Goal: Task Accomplishment & Management: Manage account settings

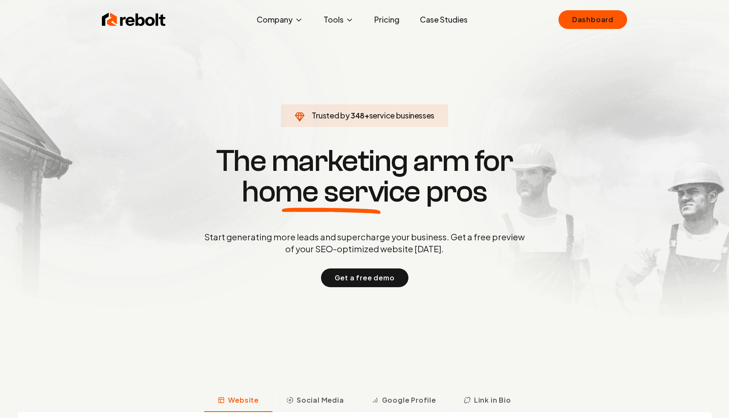
click at [507, 18] on div "Rebolt Company About Blog Jobs Tools Google Review QR Code Generator Google Bus…" at bounding box center [365, 20] width 546 height 26
click at [562, 18] on link "Dashboard" at bounding box center [593, 19] width 69 height 19
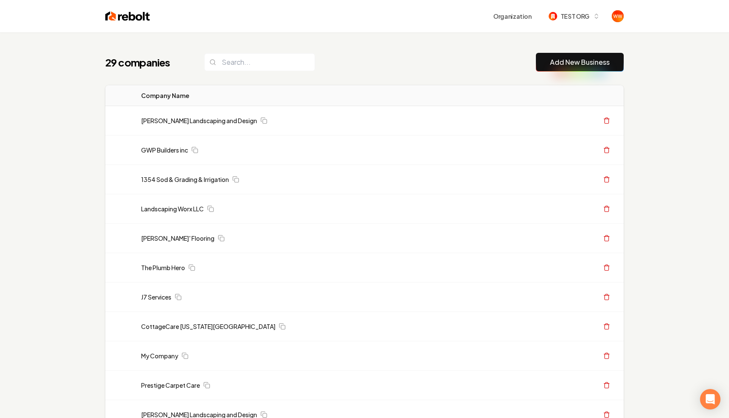
click at [189, 122] on link "Gary Krause Landscaping and Design" at bounding box center [199, 120] width 116 height 9
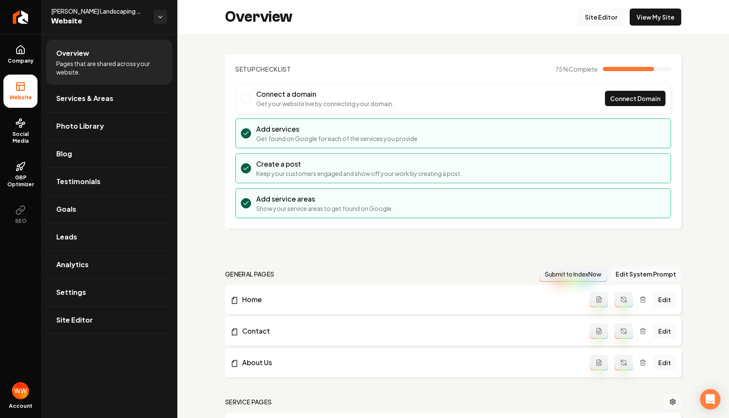
click at [585, 13] on link "Site Editor" at bounding box center [601, 17] width 47 height 17
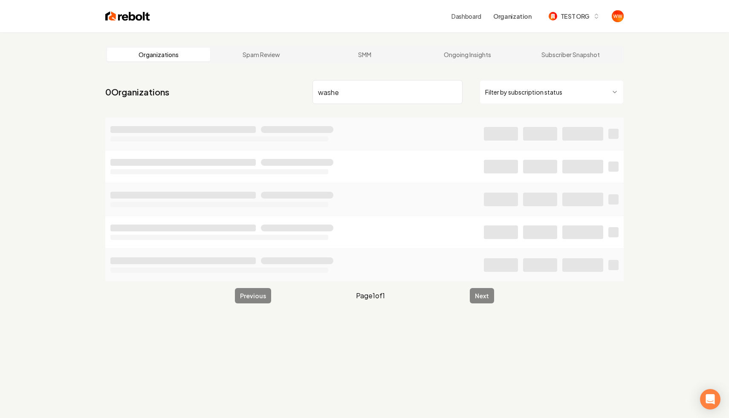
type input "washed"
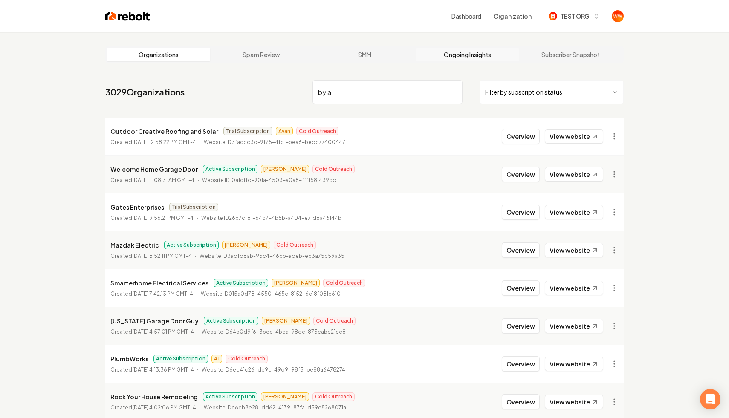
type input "by ap"
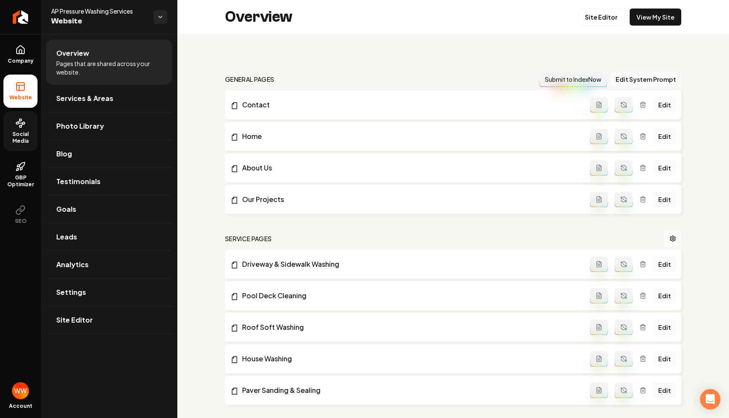
click at [14, 132] on span "Social Media" at bounding box center [20, 138] width 34 height 14
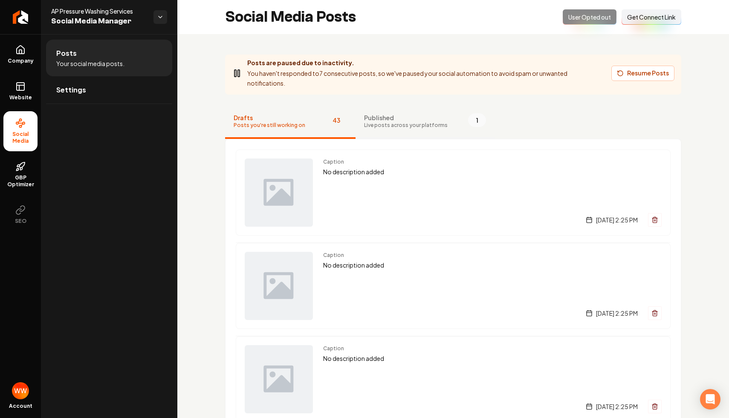
click at [423, 118] on span "Published" at bounding box center [406, 117] width 84 height 9
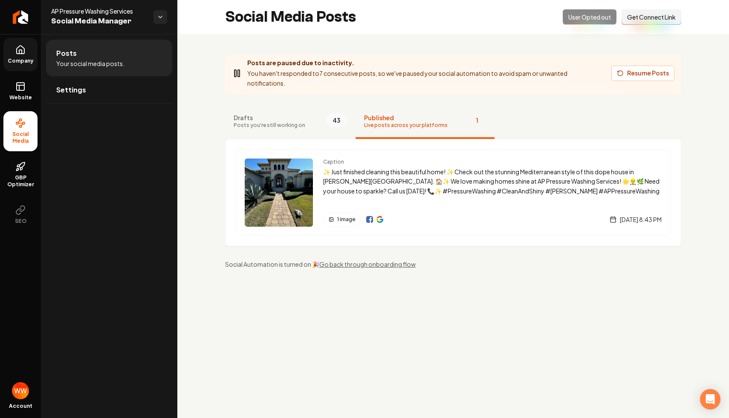
click at [23, 51] on icon at bounding box center [20, 50] width 10 height 10
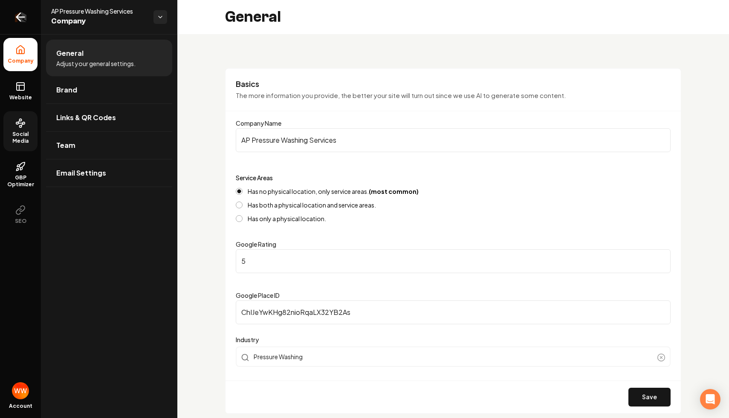
click at [24, 16] on icon "Return to dashboard" at bounding box center [21, 17] width 14 height 14
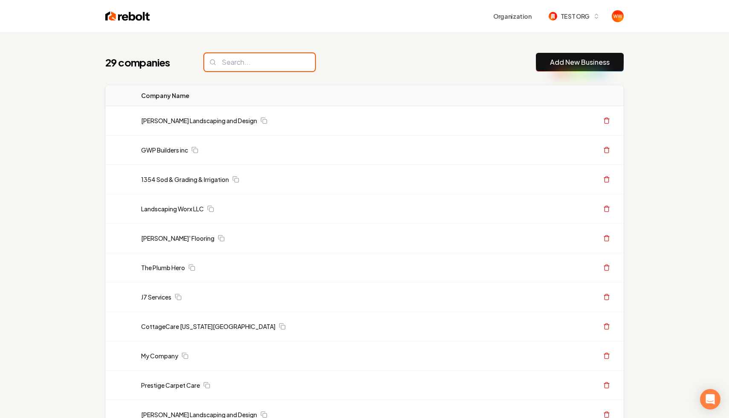
click at [290, 57] on input "search" at bounding box center [259, 62] width 111 height 18
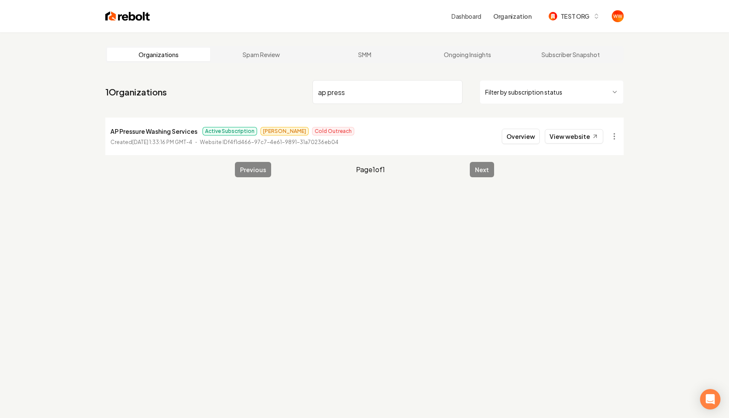
type input "ap press"
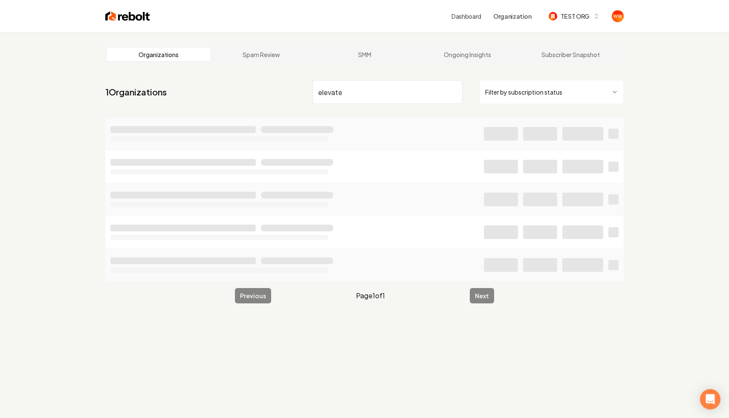
type input "elevate"
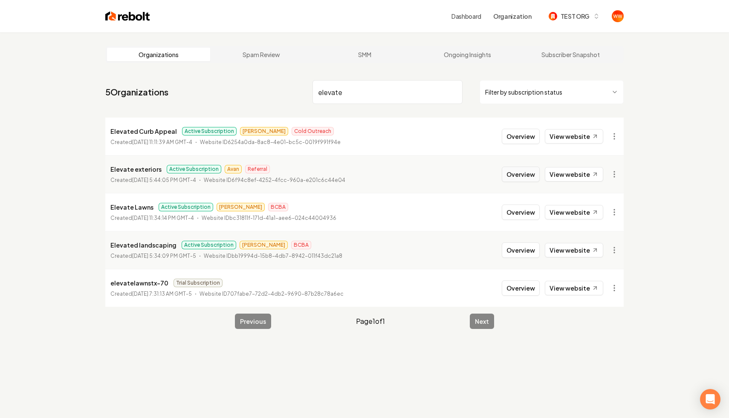
click at [519, 170] on button "Overview" at bounding box center [521, 174] width 38 height 15
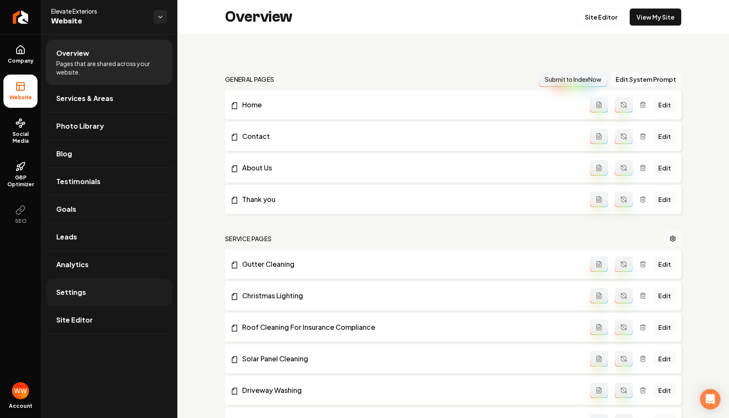
click at [109, 286] on link "Settings" at bounding box center [109, 292] width 126 height 27
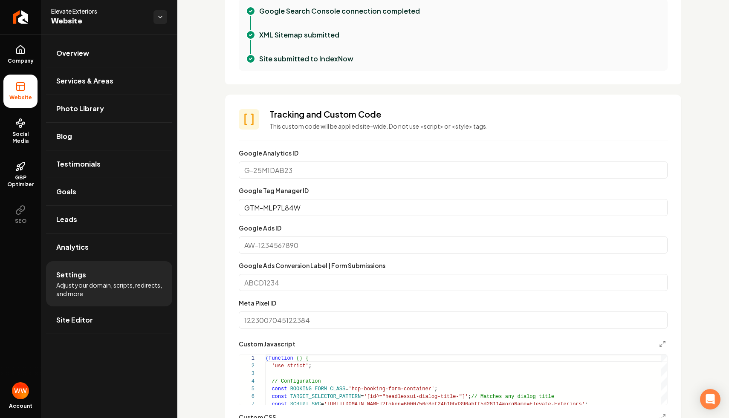
scroll to position [367, 0]
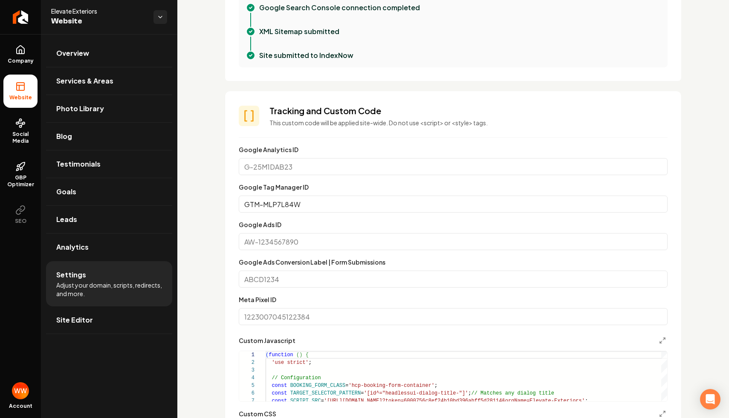
click at [343, 242] on input "Google Ads ID" at bounding box center [453, 241] width 429 height 17
paste input "AW-17395532446"
type input "AW-17395532446"
click at [197, 235] on div "Custom domain Connect and configure a custom domain. Domain Connected [DOMAIN_N…" at bounding box center [453, 321] width 552 height 1308
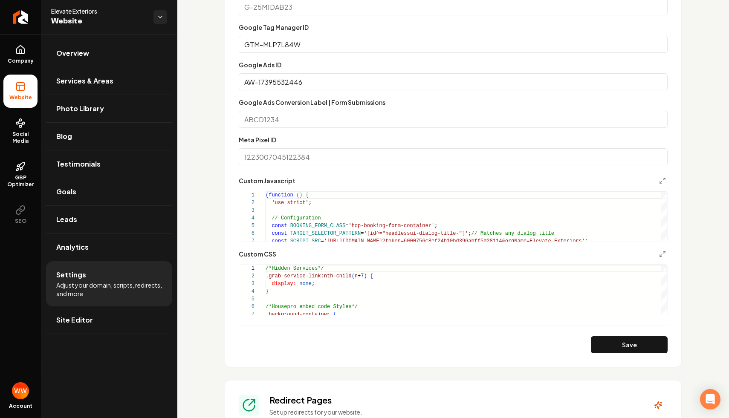
scroll to position [559, 0]
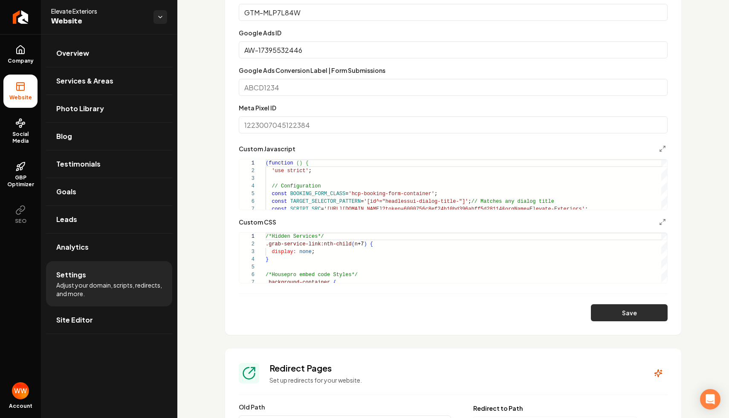
click at [597, 314] on button "Save" at bounding box center [629, 312] width 77 height 17
click at [336, 84] on input "Google Ads Conversion Label | Form Submissions" at bounding box center [453, 87] width 429 height 17
paste input "9b36CLTm-o4bEJ6F6-ZA"
type input "9b36CLTm-o4bEJ6F6-ZA"
click at [218, 114] on div "Custom domain Connect and configure a custom domain. Domain Connected [DOMAIN_N…" at bounding box center [453, 130] width 552 height 1308
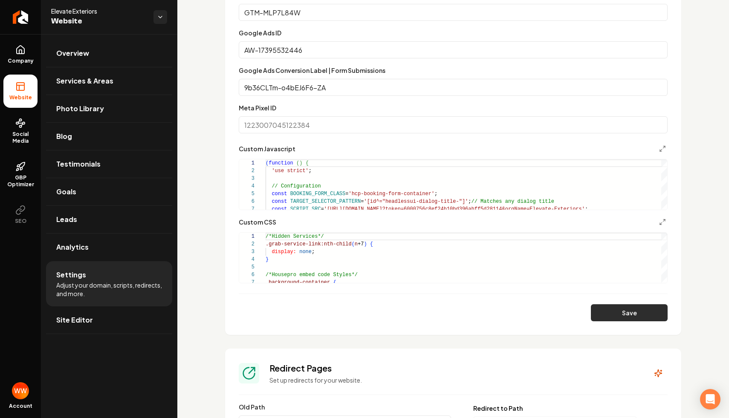
click at [637, 310] on button "Save" at bounding box center [629, 312] width 77 height 17
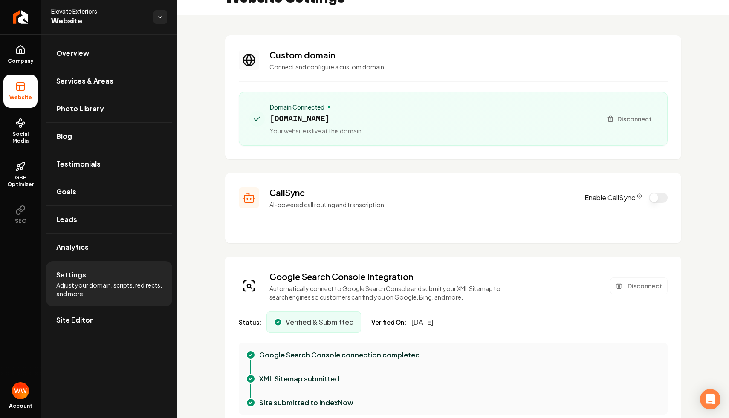
scroll to position [25, 0]
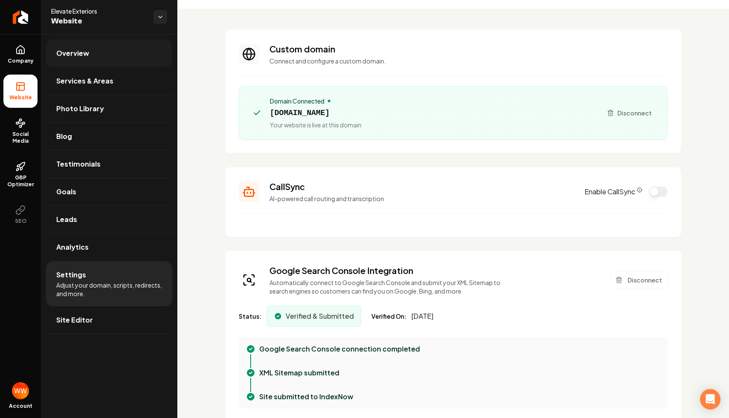
click at [105, 48] on link "Overview" at bounding box center [109, 53] width 126 height 27
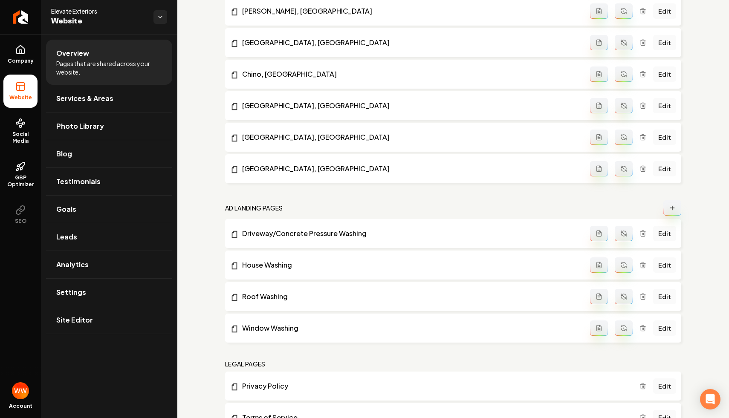
scroll to position [1397, 0]
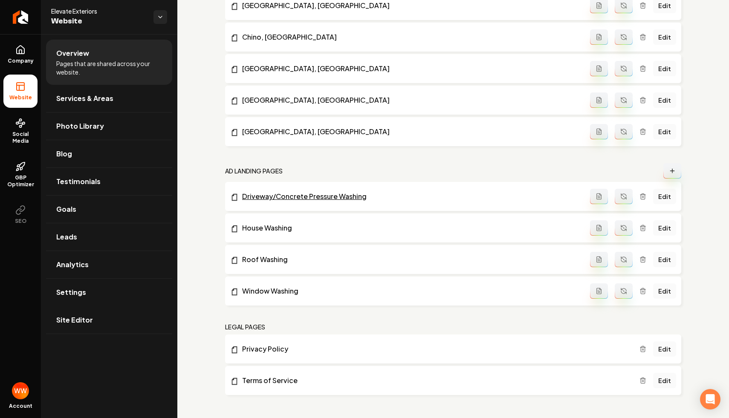
click at [304, 196] on link "Driveway/Concrete Pressure Washing" at bounding box center [410, 196] width 360 height 10
click at [84, 235] on link "Leads" at bounding box center [109, 236] width 126 height 27
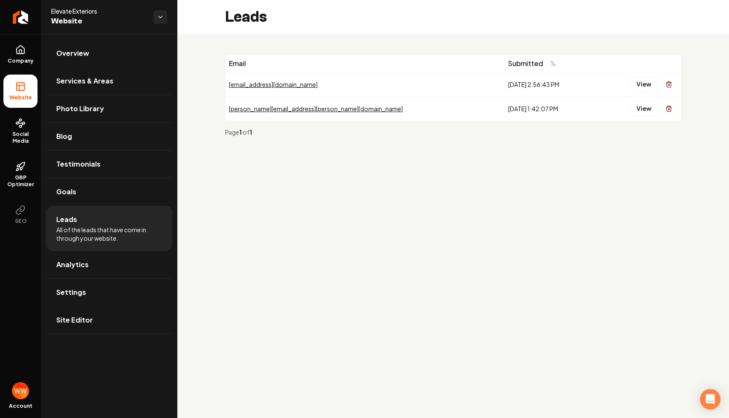
drag, startPoint x: 499, startPoint y: 87, endPoint x: 414, endPoint y: 75, distance: 86.7
click at [505, 75] on td "[DATE] 2:56:43 PM" at bounding box center [551, 84] width 93 height 24
click at [508, 107] on div "[DATE] 1:42:07 PM" at bounding box center [551, 108] width 87 height 9
click at [636, 87] on button "View" at bounding box center [644, 84] width 26 height 15
click at [379, 176] on main "Leads Email Submitted [EMAIL_ADDRESS][DOMAIN_NAME] [DATE] 2:56:43 PM View [PERS…" at bounding box center [453, 209] width 552 height 418
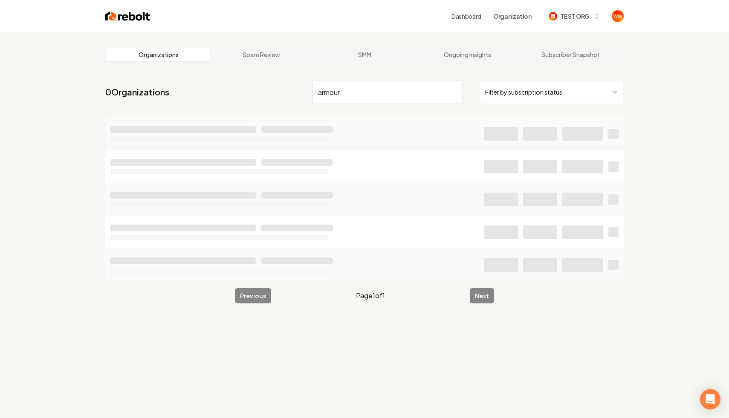
type input "armour"
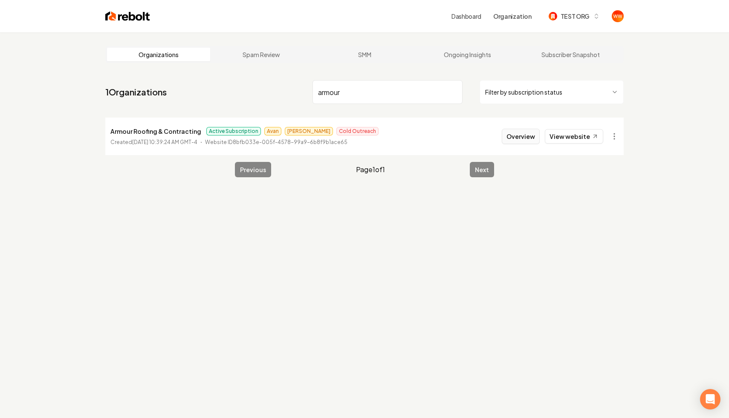
click at [516, 139] on button "Overview" at bounding box center [521, 136] width 38 height 15
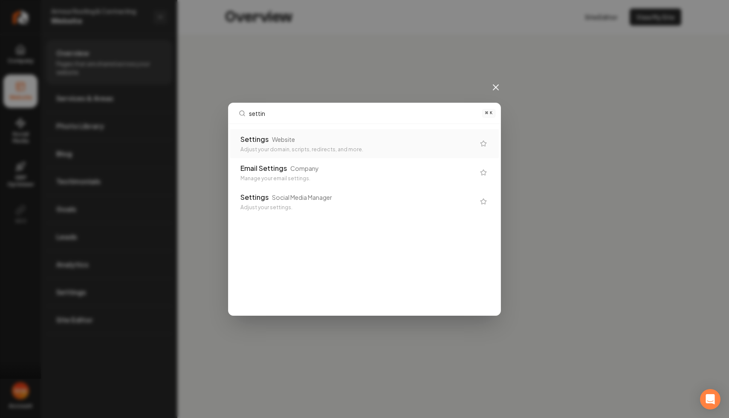
type input "setting"
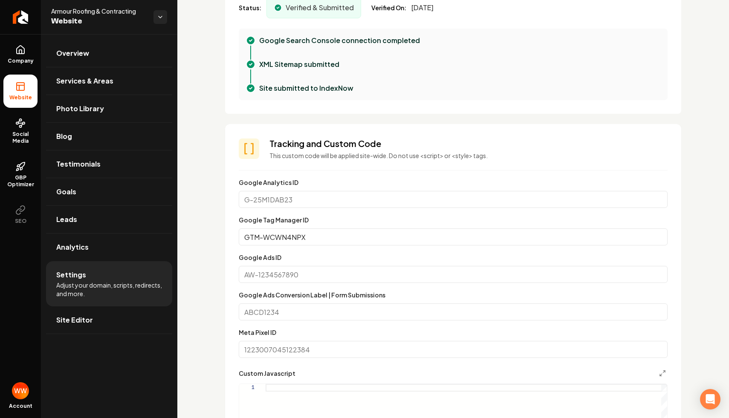
scroll to position [380, 0]
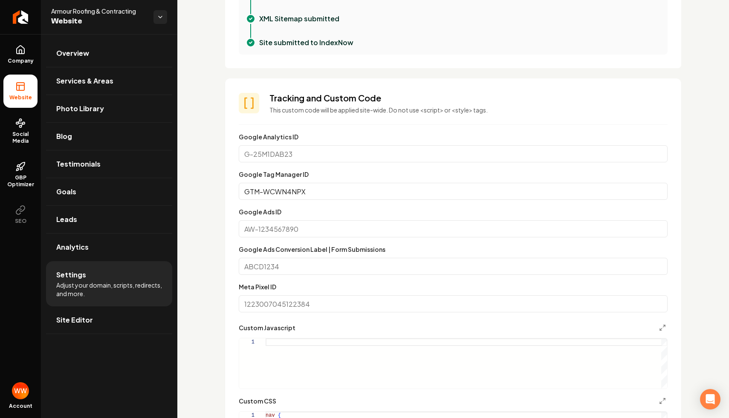
click at [333, 232] on input "Google Ads ID" at bounding box center [453, 228] width 429 height 17
paste input "AW-17395684931"
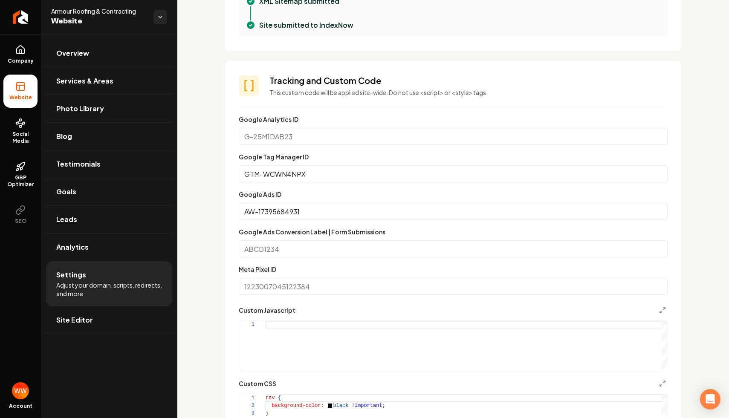
scroll to position [489, 0]
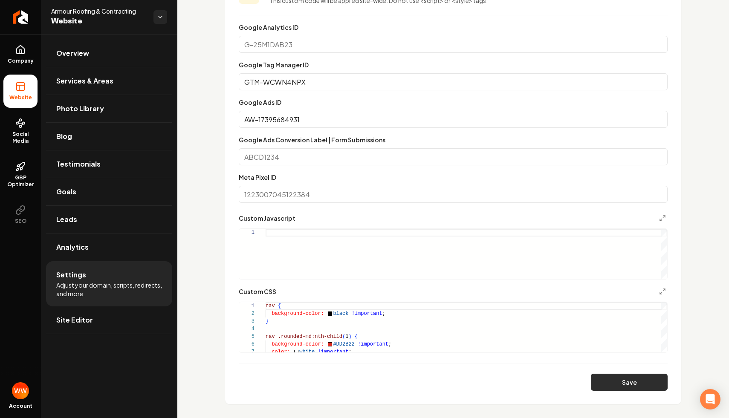
type input "AW-17395684931"
click at [594, 380] on button "Save" at bounding box center [629, 382] width 77 height 17
click at [322, 156] on input "Google Ads Conversion Label | Form Submissions" at bounding box center [453, 156] width 429 height 17
paste input "bK7-COmt-44bEMOs9OZA"
type input "bK7-COmt-44bEMOs9OZA"
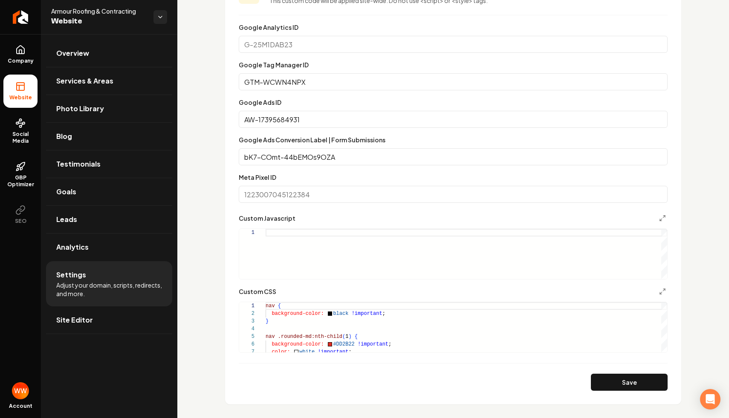
click at [675, 186] on section "**********" at bounding box center [453, 187] width 456 height 436
click at [608, 388] on button "Save" at bounding box center [629, 382] width 77 height 17
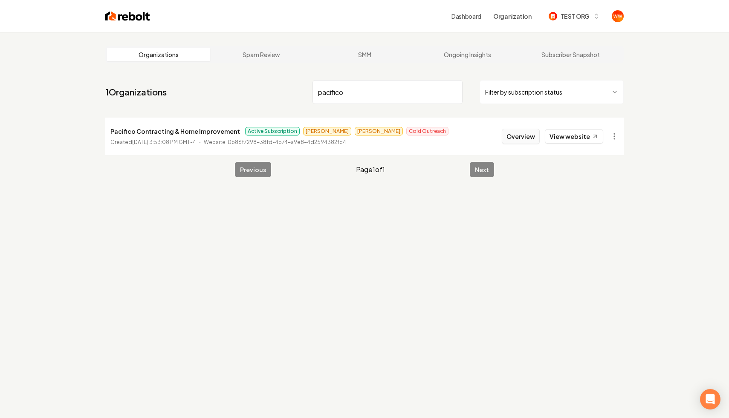
type input "pacifico"
click at [530, 138] on button "Overview" at bounding box center [521, 136] width 38 height 15
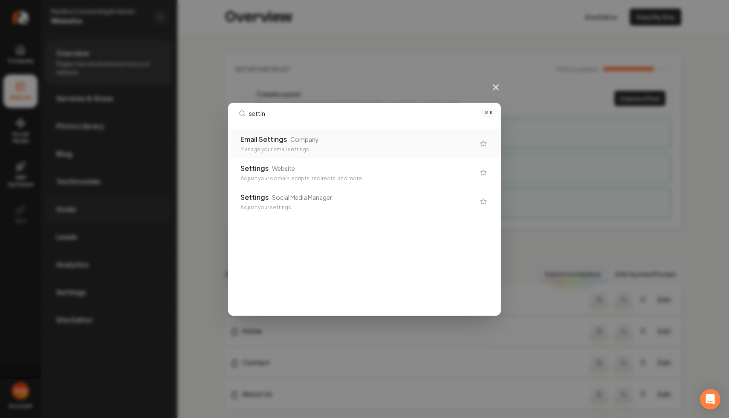
type input "setting"
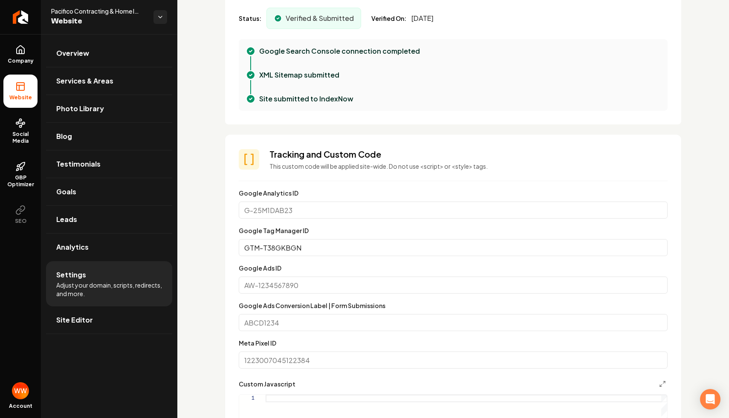
scroll to position [376, 0]
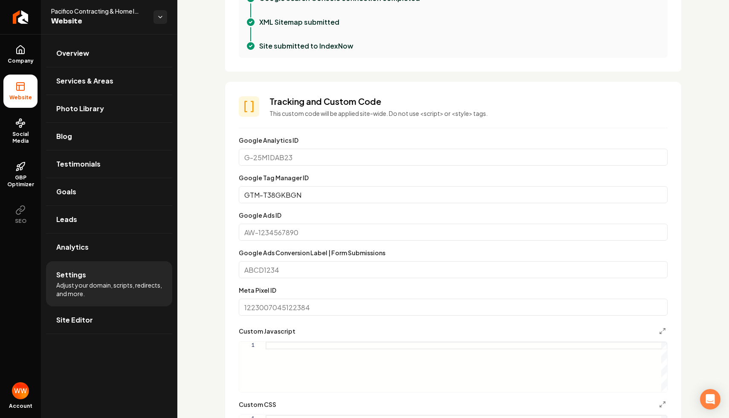
click at [319, 233] on input "Google Ads ID" at bounding box center [453, 232] width 429 height 17
paste input "17238575156"
type input "AW-17238575156"
click at [304, 265] on input "Google Ads Conversion Label | Form Submissions" at bounding box center [453, 269] width 429 height 17
paste input "13EJCPWJl98aELSQ_5tA"
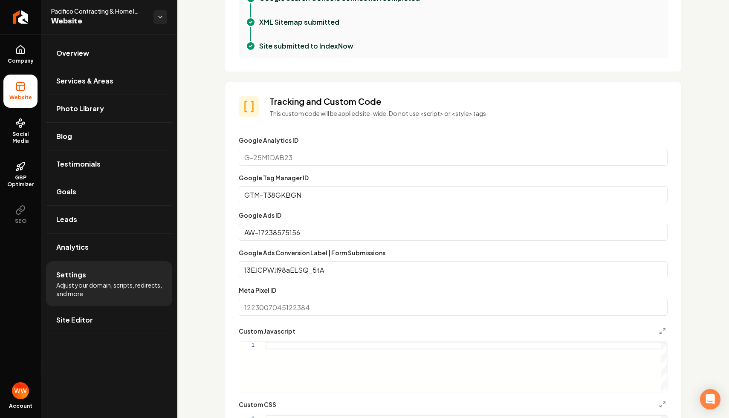
type input "13EJCPWJl98aELSQ_5tA"
click at [216, 268] on div "**********" at bounding box center [453, 389] width 552 height 1462
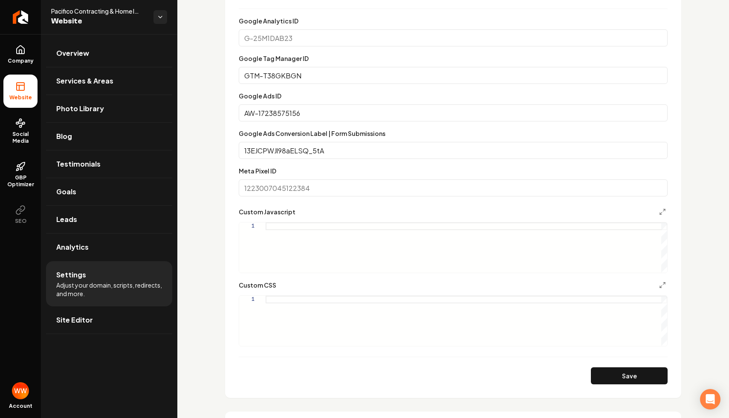
scroll to position [496, 0]
click at [612, 373] on button "Save" at bounding box center [629, 375] width 77 height 17
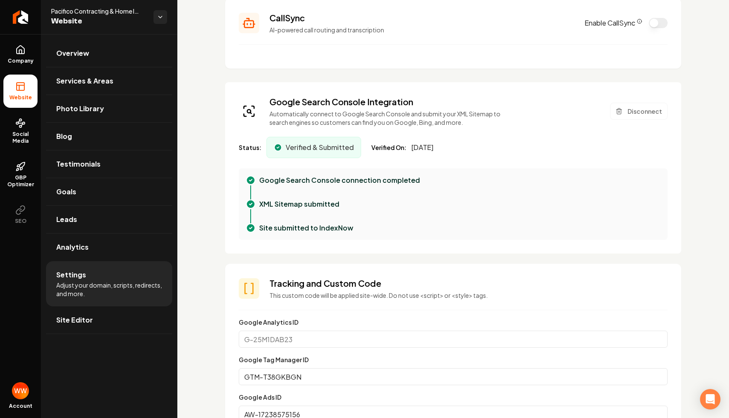
scroll to position [179, 0]
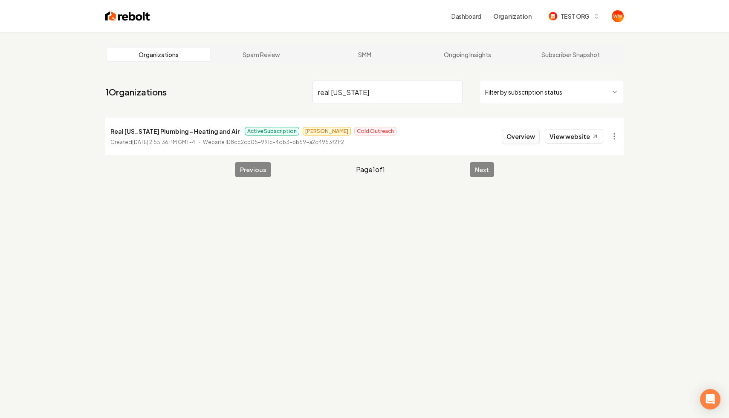
type input "real [US_STATE]"
click at [533, 135] on button "Overview" at bounding box center [521, 136] width 38 height 15
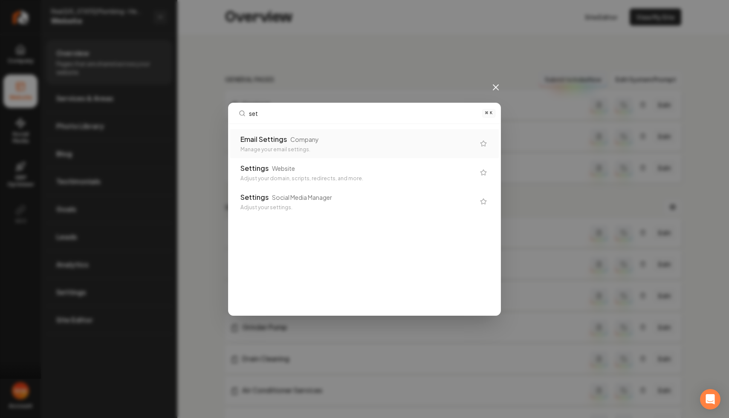
type input "sett"
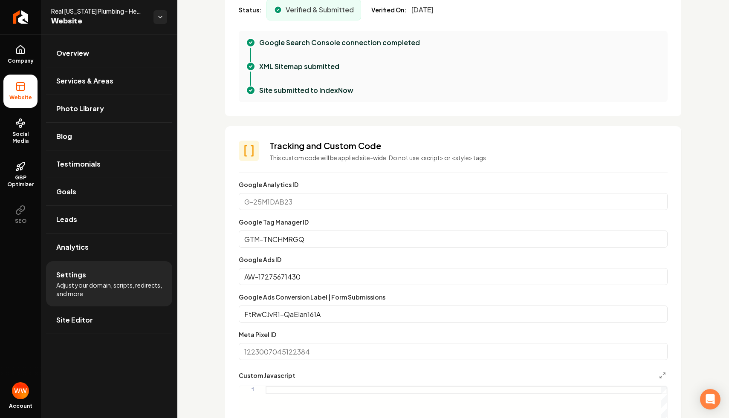
scroll to position [367, 0]
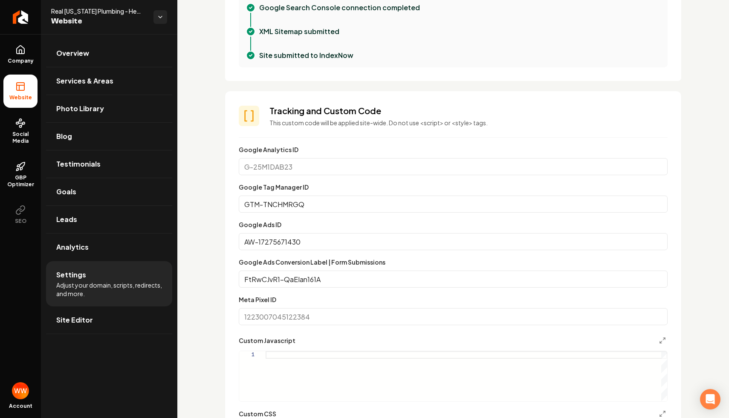
click at [340, 281] on input "FtRwCJvR1-QaEIan161A" at bounding box center [453, 279] width 429 height 17
click at [385, 275] on input "FtRwCJvR1-QaEIan161A" at bounding box center [453, 279] width 429 height 17
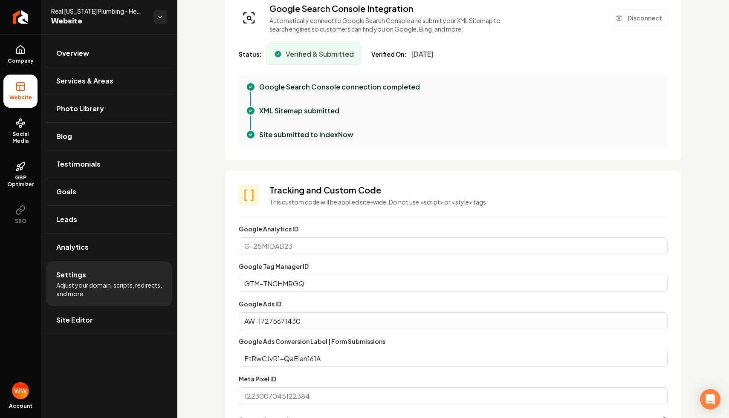
scroll to position [210, 0]
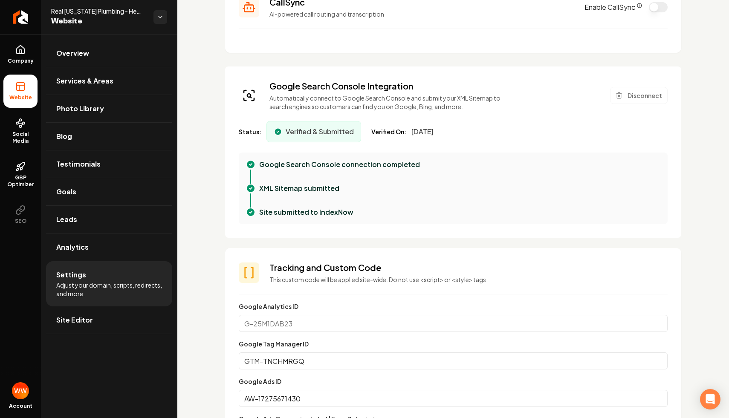
click at [385, 272] on h3 "Tracking and Custom Code" at bounding box center [468, 268] width 398 height 12
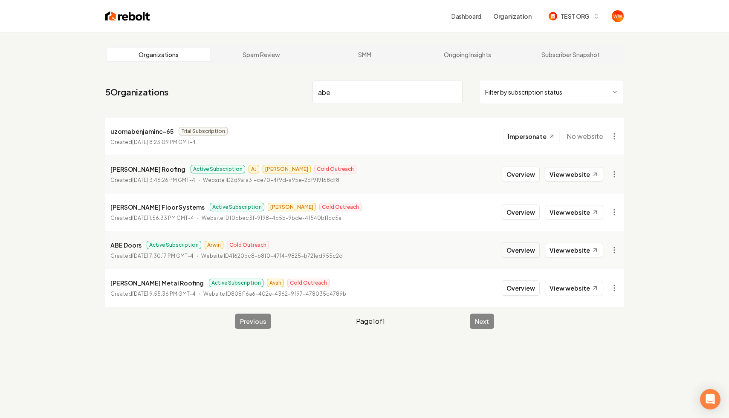
type input "abe"
click at [535, 249] on button "Overview" at bounding box center [521, 250] width 38 height 15
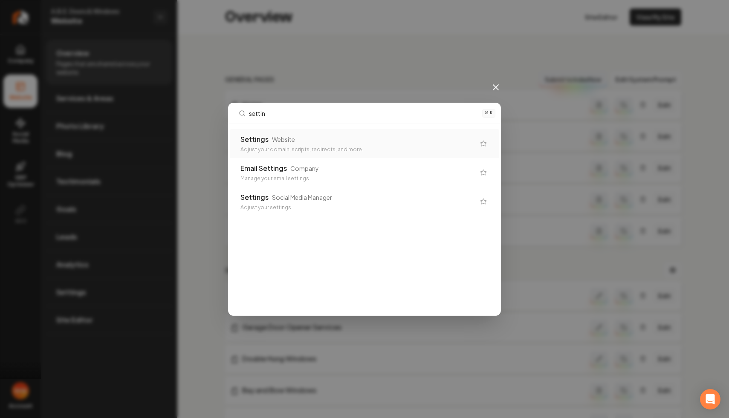
type input "setting"
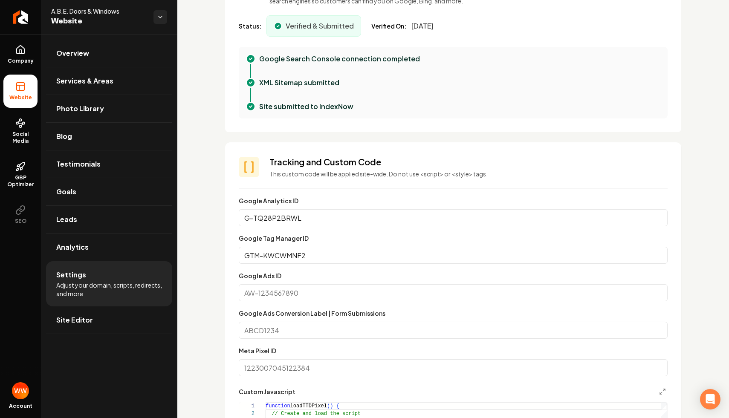
scroll to position [351, 0]
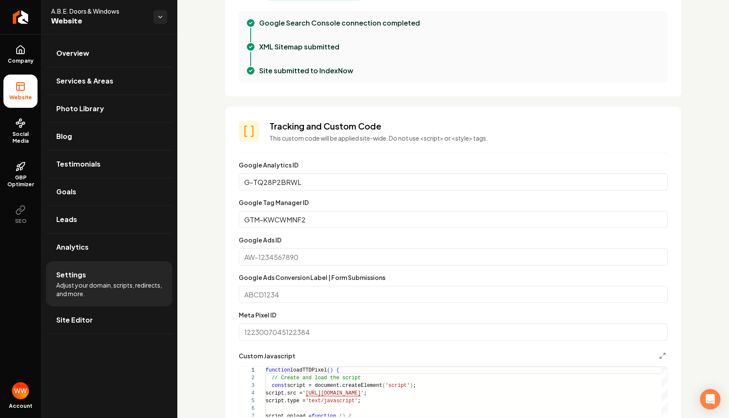
click at [337, 252] on input "Google Ads ID" at bounding box center [453, 257] width 429 height 17
click at [248, 302] on input "Google Ads Conversion Label | Form Submissions" at bounding box center [453, 294] width 429 height 17
click at [397, 246] on div "Google Ads ID" at bounding box center [453, 250] width 429 height 31
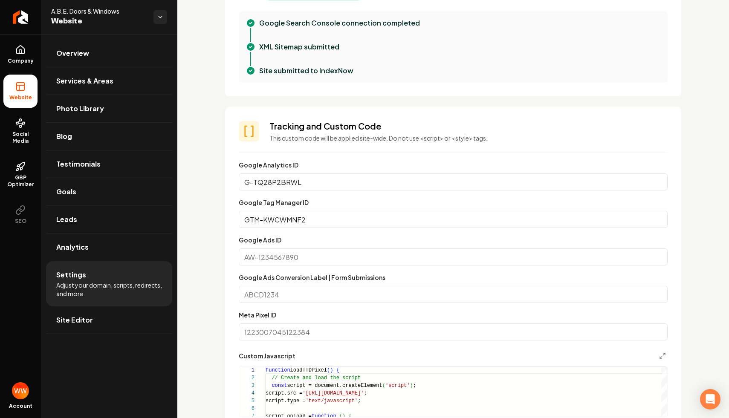
click at [380, 262] on input "Google Ads ID" at bounding box center [453, 257] width 429 height 17
paste input "346859880"
type input "AW-346859880"
paste input "lCLZCPmFjqYaEOjSsqUB"
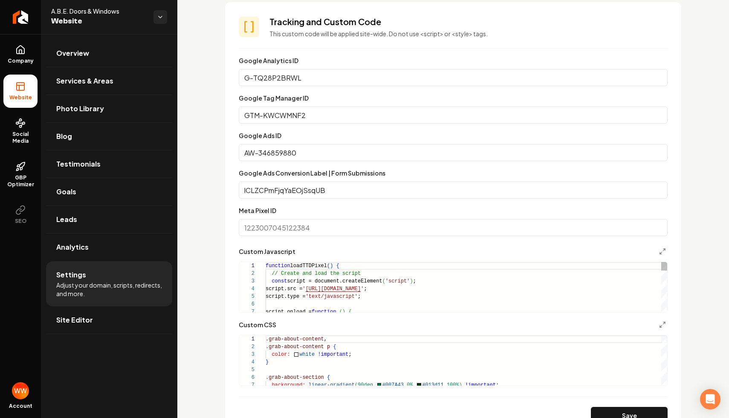
scroll to position [438, 0]
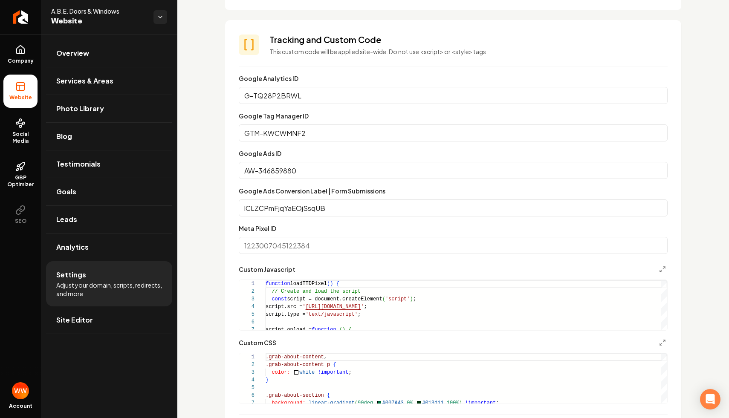
type input "lCLZCPmFjqYaEOjSsqUB"
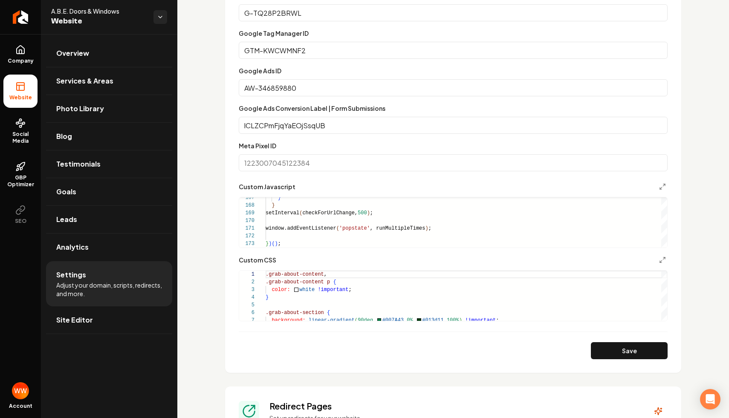
scroll to position [515, 0]
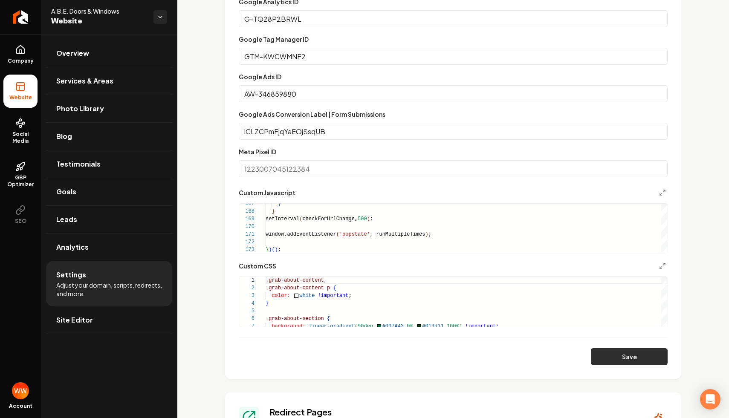
click at [614, 354] on button "Save" at bounding box center [629, 356] width 77 height 17
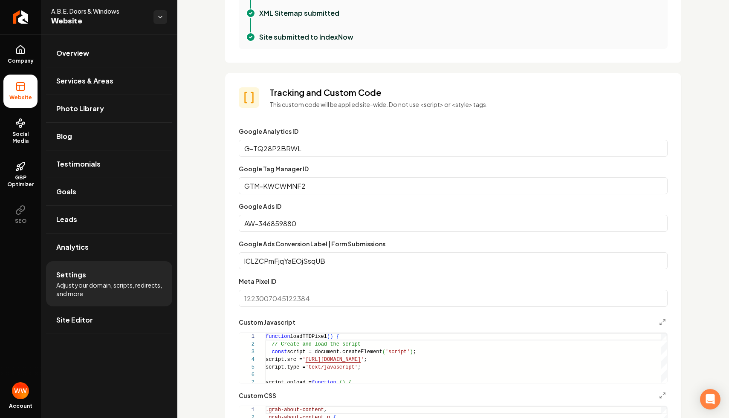
scroll to position [392, 0]
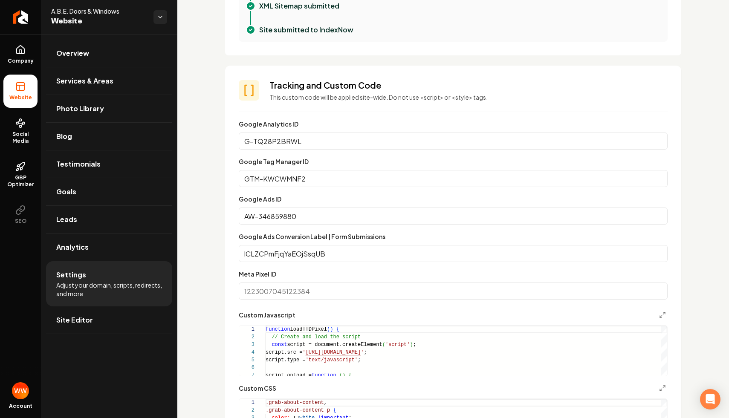
click at [393, 177] on input "GTM-KWCWMNF2" at bounding box center [453, 178] width 429 height 17
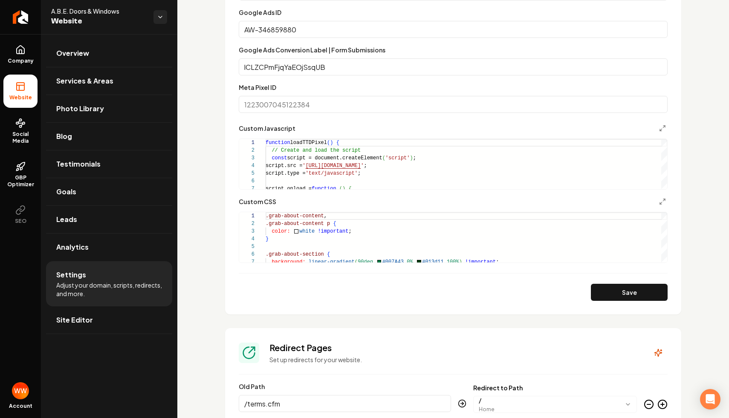
scroll to position [741, 0]
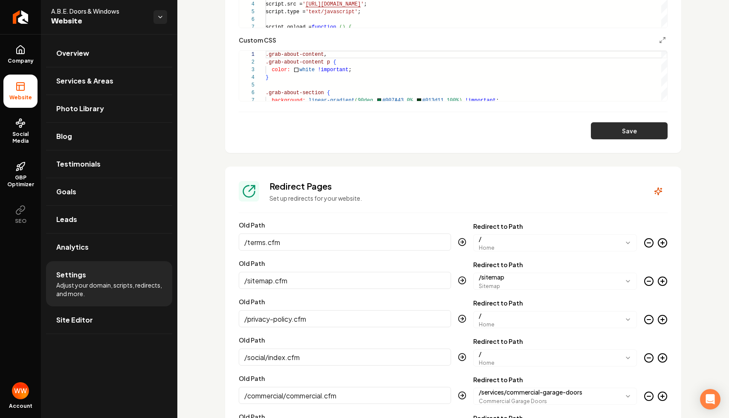
click at [627, 128] on button "Save" at bounding box center [629, 130] width 77 height 17
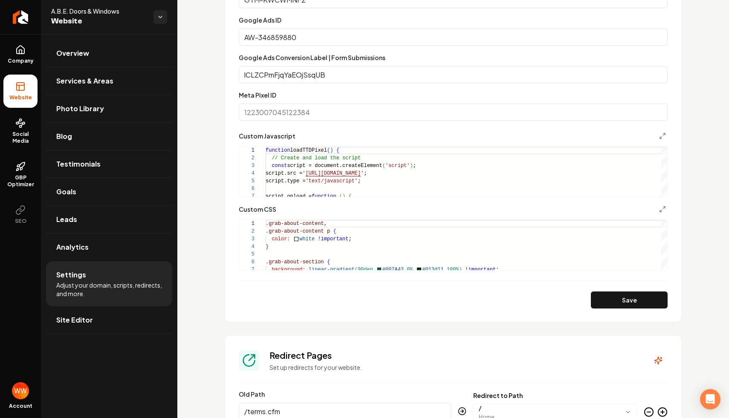
scroll to position [535, 0]
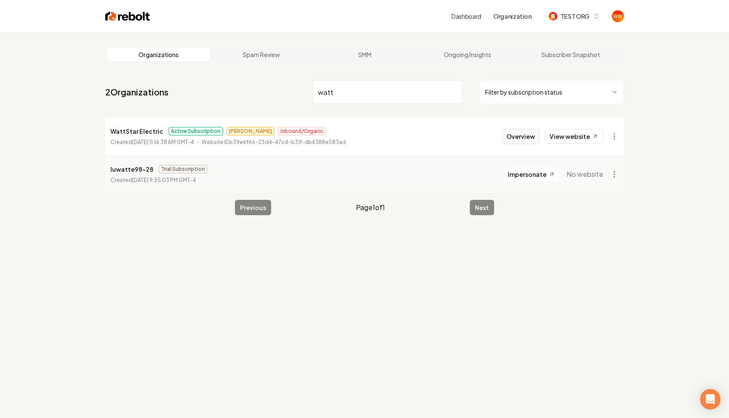
type input "watt"
click at [533, 131] on button "Overview" at bounding box center [521, 136] width 38 height 15
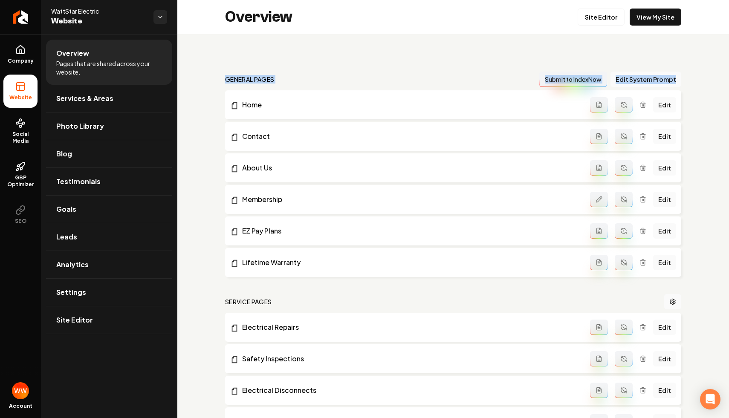
drag, startPoint x: 232, startPoint y: 66, endPoint x: 344, endPoint y: 93, distance: 115.7
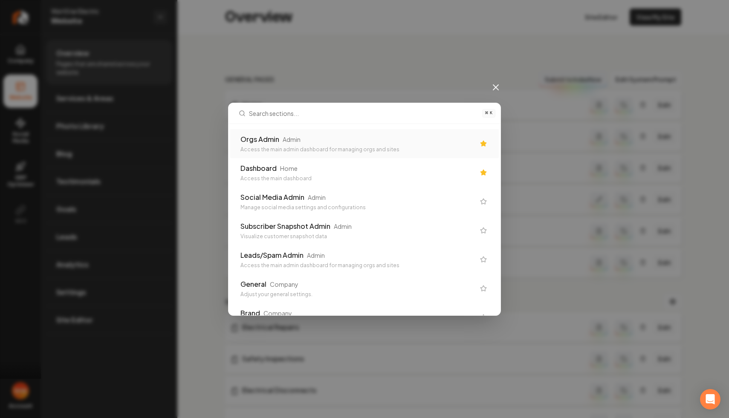
click at [428, 49] on div "⌘ K Orgs Admin Admin Access the main admin dashboard for managing orgs and site…" at bounding box center [364, 209] width 729 height 418
click at [372, 111] on input "text" at bounding box center [363, 113] width 228 height 20
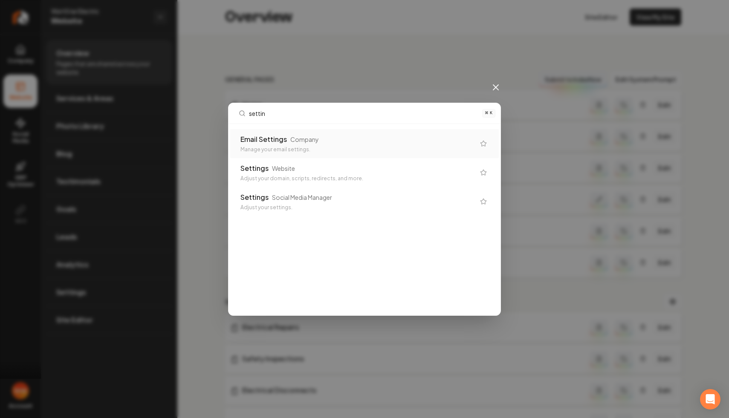
type input "setting"
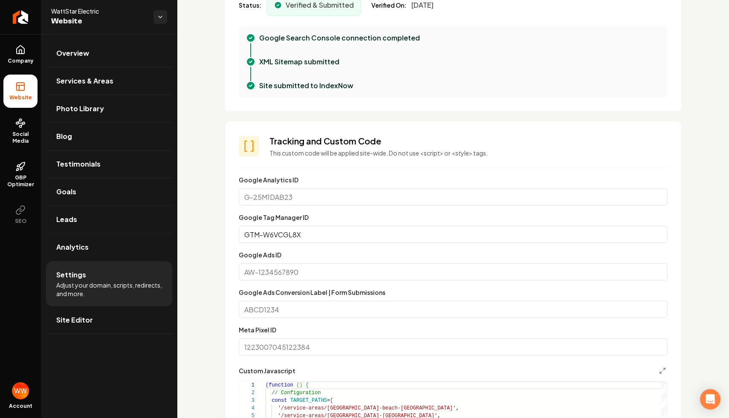
scroll to position [339, 0]
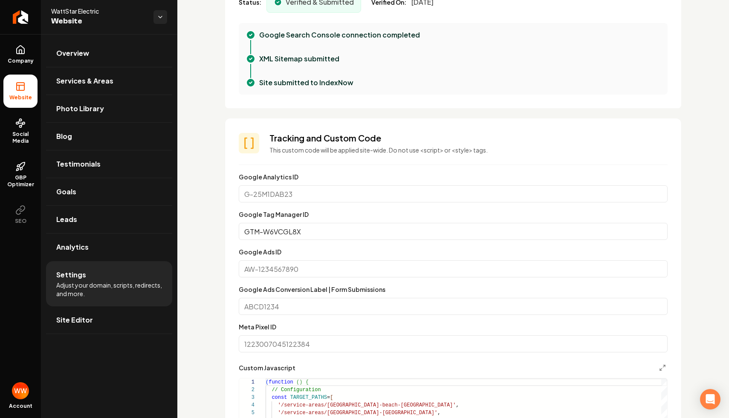
click at [377, 270] on input "Google Ads ID" at bounding box center [453, 269] width 429 height 17
click at [346, 306] on input "Google Ads Conversion Label | Form Submissions" at bounding box center [453, 306] width 429 height 17
paste input "htVmCKGn9_waEIqrrfNA"
type input "htVmCKGn9_waEIqrrfNA"
click at [338, 270] on input "Google Ads ID" at bounding box center [453, 269] width 429 height 17
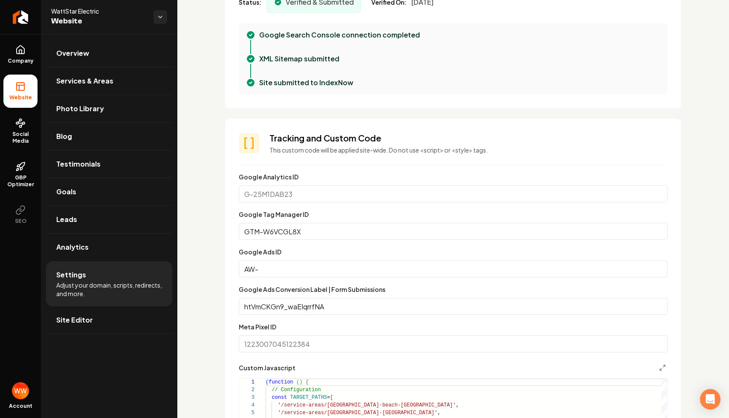
paste input "17421784458"
type input "AW-17421784458"
click at [214, 269] on div "Custom domain Connect and configure a custom domain. Domain Connected [DOMAIN_N…" at bounding box center [453, 311] width 552 height 1232
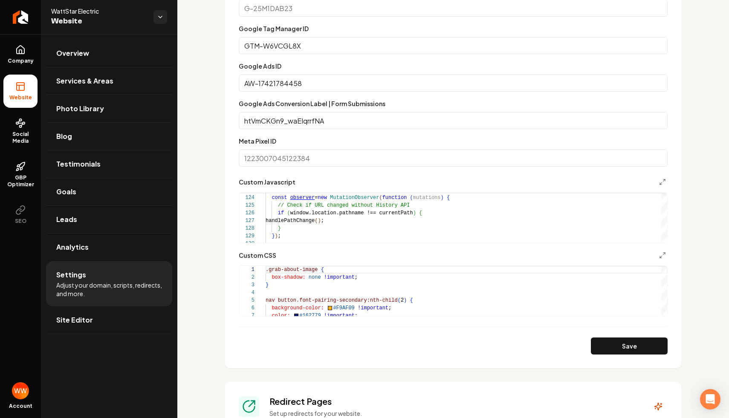
scroll to position [620, 0]
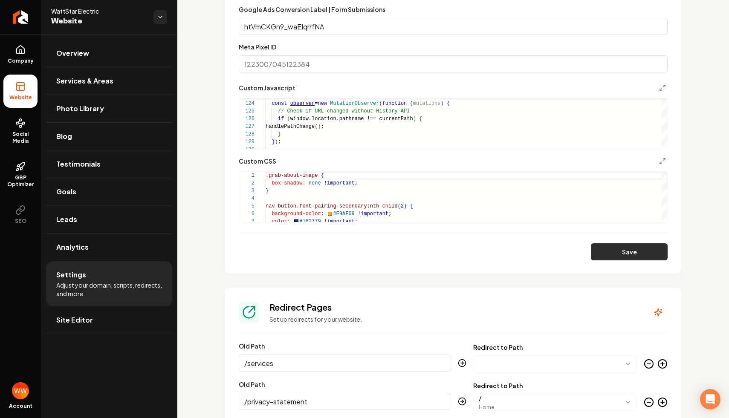
click at [631, 260] on button "Save" at bounding box center [629, 251] width 77 height 17
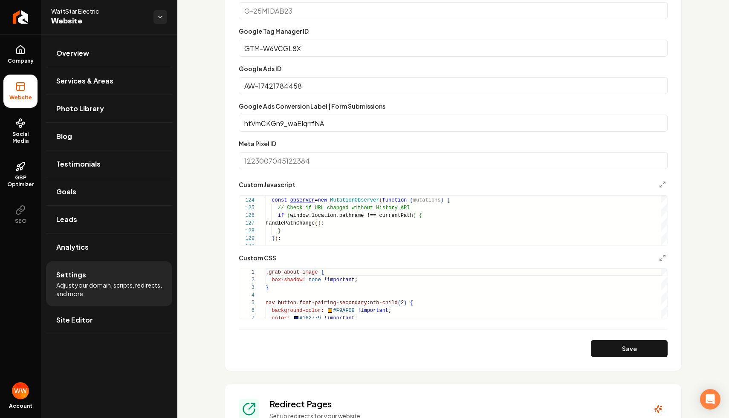
scroll to position [448, 0]
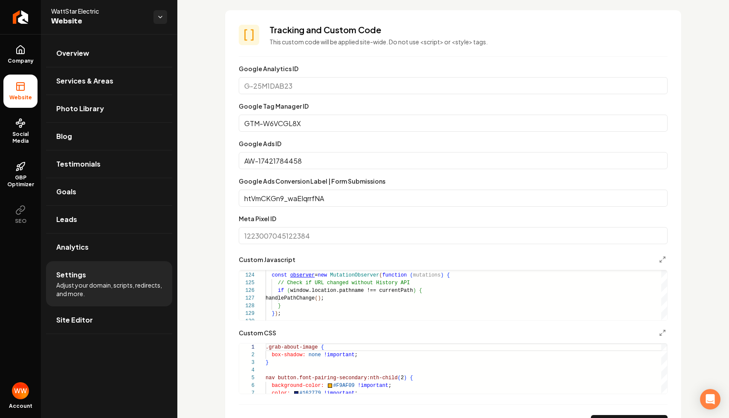
click at [317, 191] on input "htVmCKGn9_waEIqrrfNA" at bounding box center [453, 198] width 429 height 17
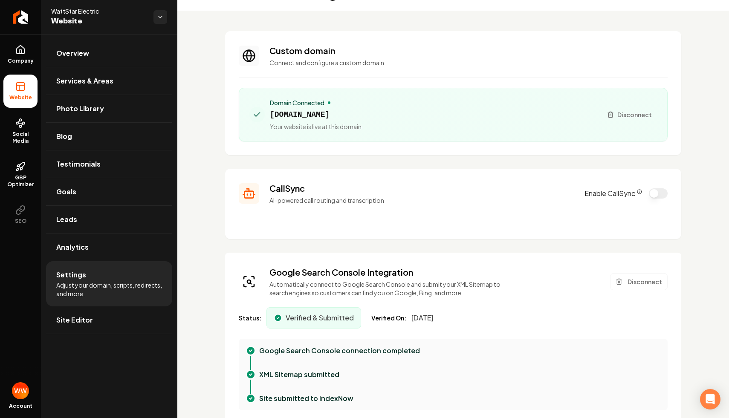
scroll to position [0, 0]
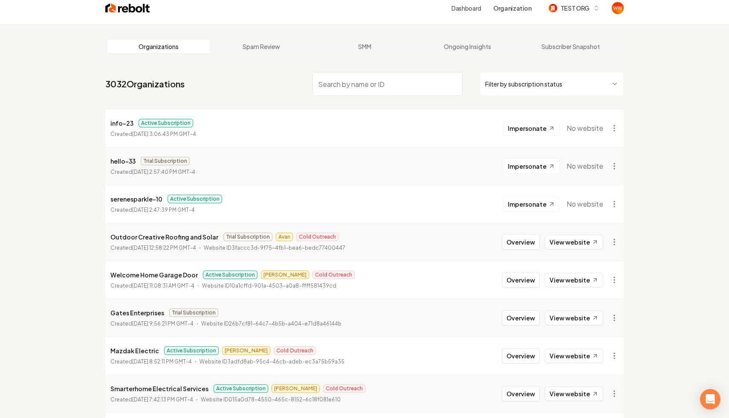
scroll to position [11, 0]
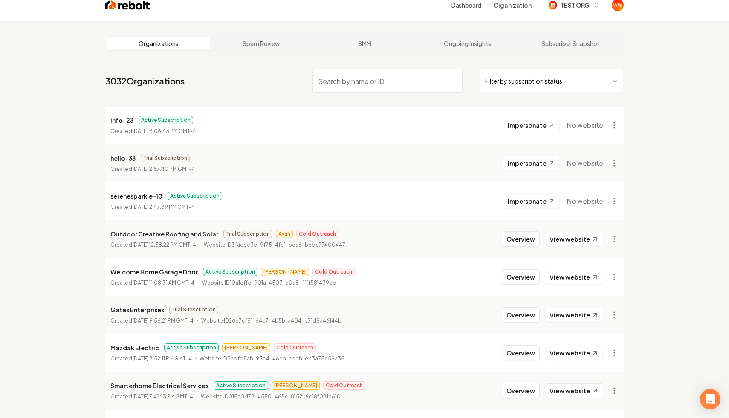
click at [167, 235] on p "Outdoor Creative Roofing and Solar" at bounding box center [164, 234] width 108 height 10
click at [513, 232] on button "Overview" at bounding box center [521, 239] width 38 height 15
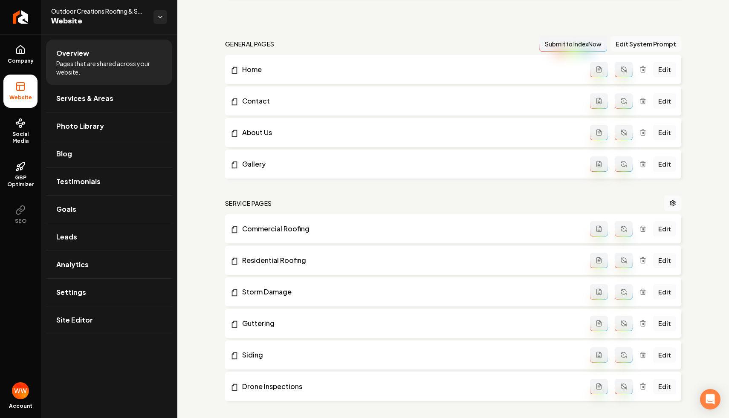
scroll to position [239, 0]
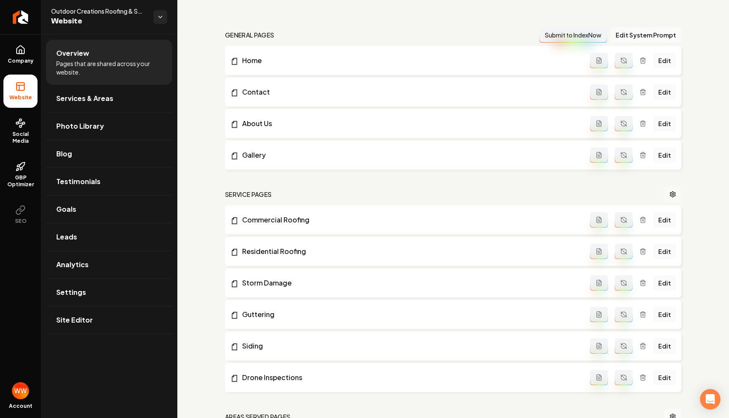
click at [674, 191] on icon "Main content area" at bounding box center [672, 194] width 7 height 7
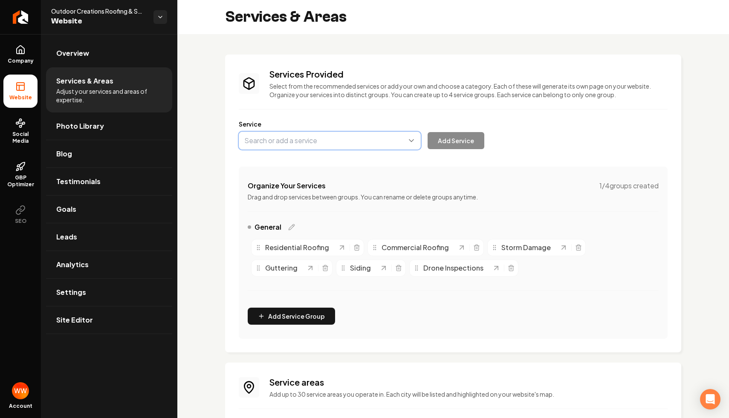
click at [348, 144] on button "Main content area" at bounding box center [330, 141] width 182 height 18
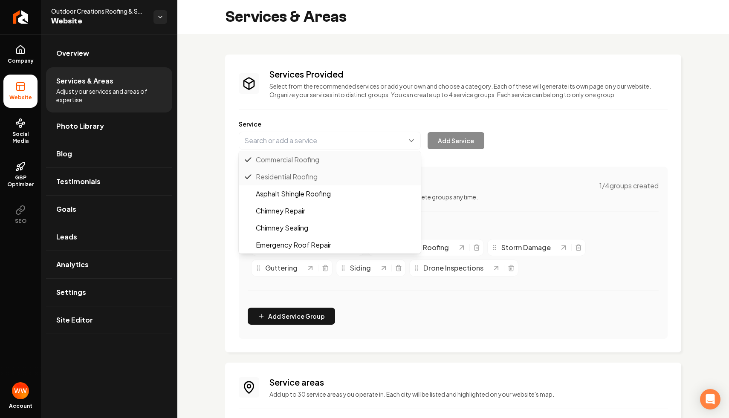
click at [403, 110] on div "Services Provided Select from the recommended services or add your own and choo…" at bounding box center [453, 203] width 429 height 271
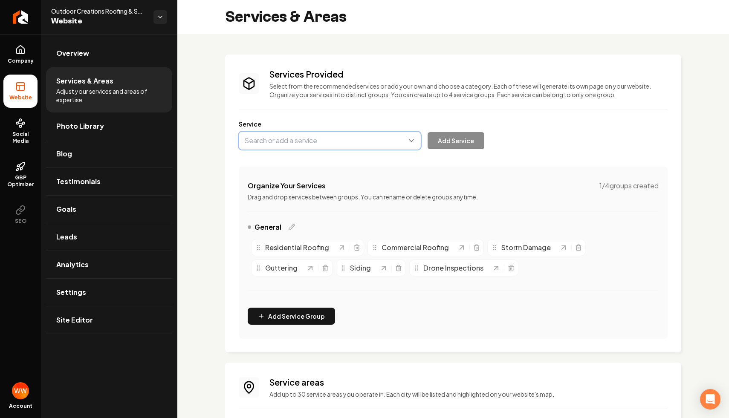
click at [338, 145] on button "Main content area" at bounding box center [330, 141] width 182 height 18
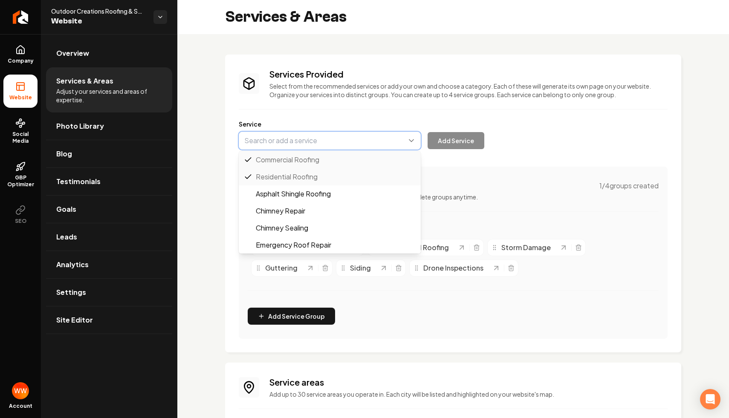
type input "Asphalt Shingle Roofing"
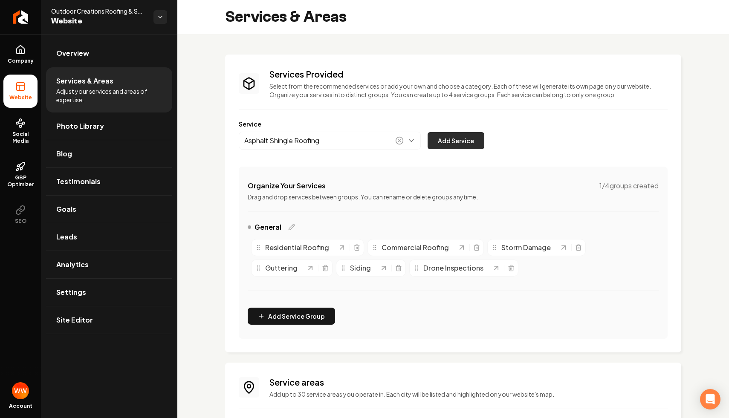
click at [443, 139] on button "Add Service" at bounding box center [456, 140] width 57 height 17
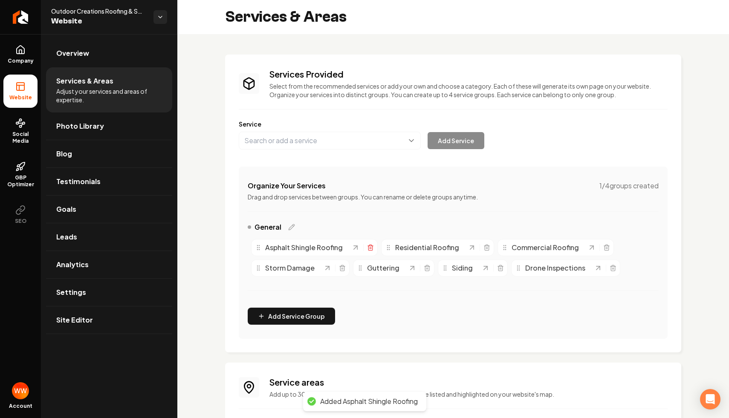
click at [371, 249] on line "Main content area" at bounding box center [371, 248] width 0 height 2
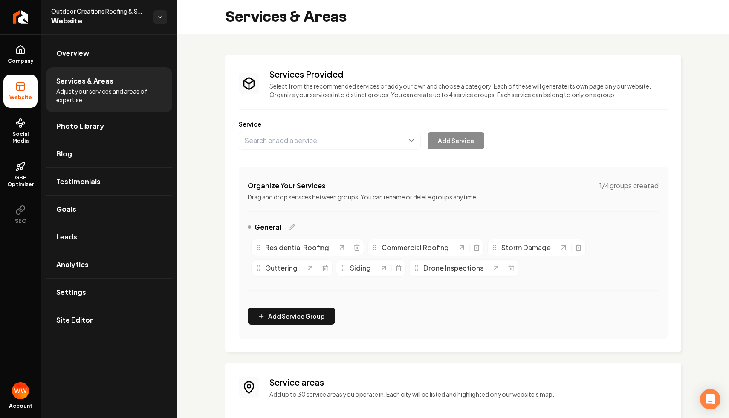
click at [491, 58] on div "Services Provided Select from the recommended services or add your own and choo…" at bounding box center [453, 204] width 456 height 298
